Goal: Task Accomplishment & Management: Complete application form

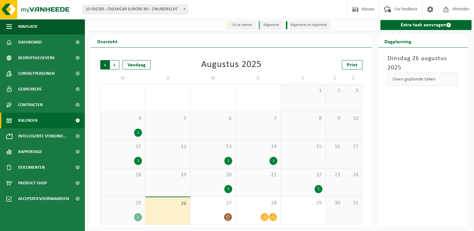
click at [112, 66] on span "Volgende" at bounding box center [114, 64] width 9 height 9
